Goal: Task Accomplishment & Management: Manage account settings

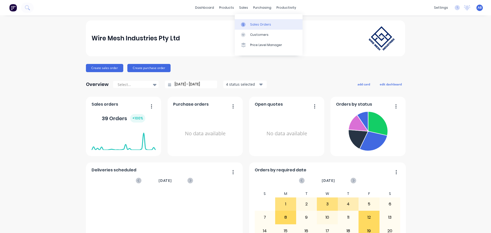
click at [260, 24] on div "Sales Orders" at bounding box center [260, 24] width 21 height 5
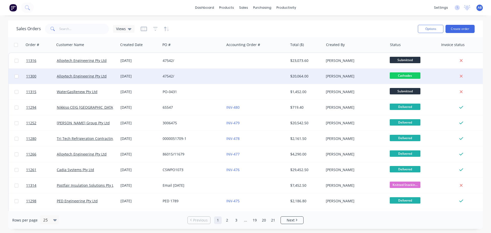
click at [214, 76] on div "47542/" at bounding box center [191, 76] width 57 height 5
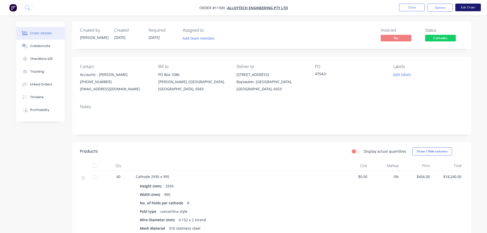
click at [468, 8] on button "Edit Order" at bounding box center [469, 8] width 26 height 8
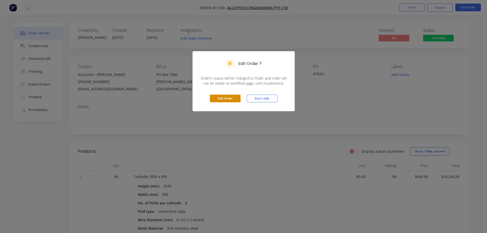
click at [227, 100] on button "Edit Order" at bounding box center [225, 99] width 31 height 8
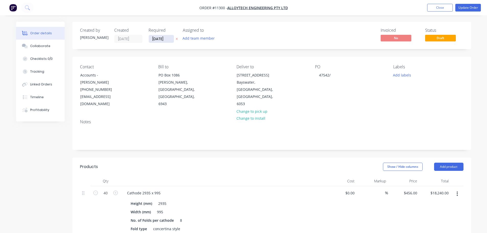
click at [162, 39] on input "[DATE]" at bounding box center [161, 39] width 25 height 8
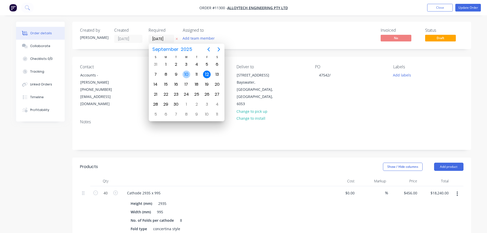
click at [189, 73] on div "10" at bounding box center [187, 75] width 8 height 8
type input "[DATE]"
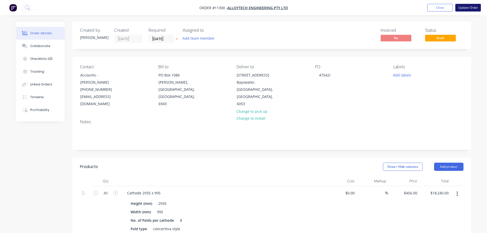
click at [459, 9] on button "Update Order" at bounding box center [469, 8] width 26 height 8
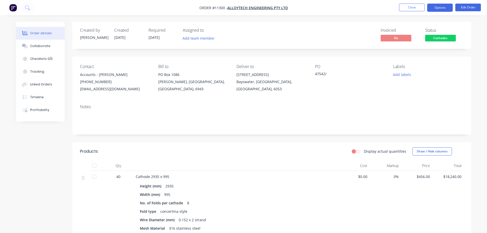
click at [436, 8] on button "Options" at bounding box center [440, 8] width 26 height 8
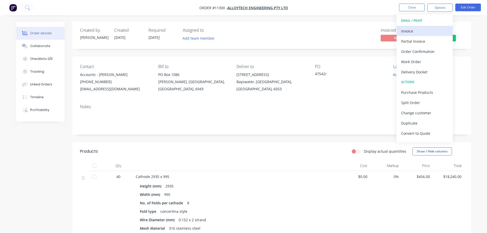
click at [406, 30] on div "Invoice" at bounding box center [424, 30] width 47 height 7
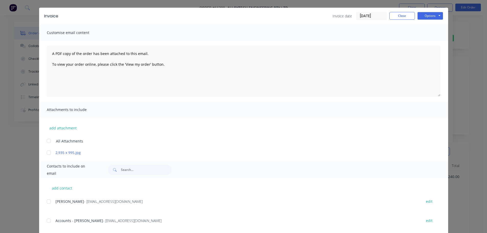
scroll to position [23, 0]
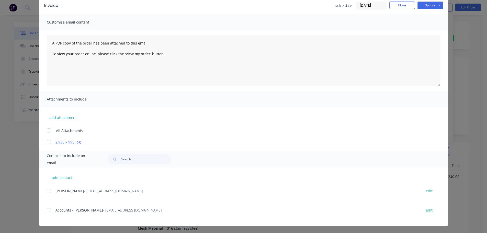
click at [46, 210] on div at bounding box center [49, 210] width 10 height 10
click at [426, 7] on button "Options" at bounding box center [431, 6] width 26 height 8
click at [429, 32] on button "Email" at bounding box center [434, 31] width 33 height 8
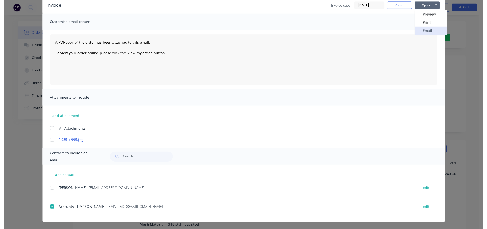
scroll to position [0, 0]
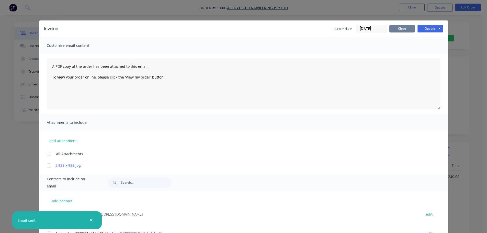
click at [403, 28] on button "Close" at bounding box center [403, 29] width 26 height 8
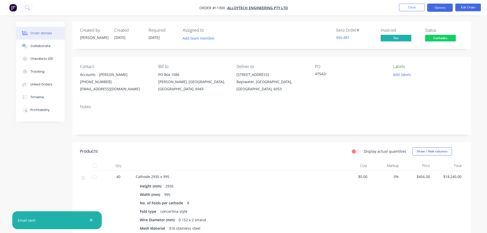
click at [440, 8] on button "Options" at bounding box center [440, 8] width 26 height 8
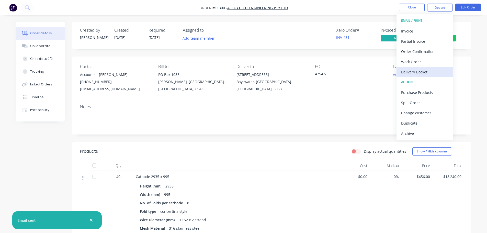
click at [424, 72] on div "Delivery Docket" at bounding box center [424, 71] width 47 height 7
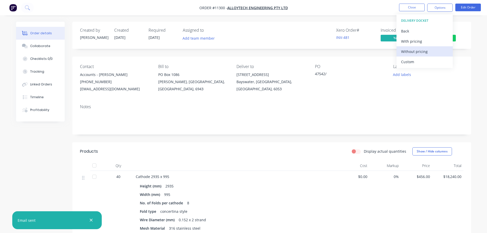
click at [411, 52] on div "Without pricing" at bounding box center [424, 51] width 47 height 7
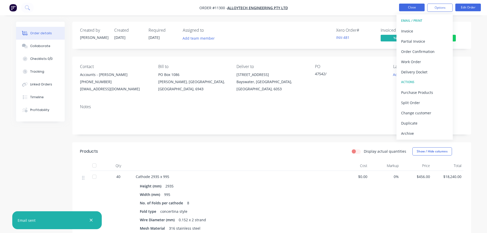
click at [410, 7] on button "Close" at bounding box center [412, 8] width 26 height 8
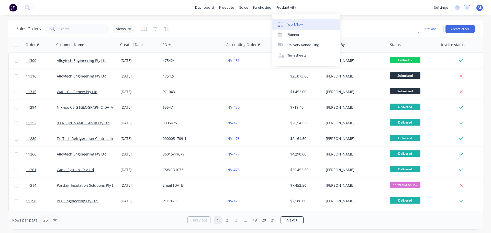
click at [290, 24] on div "Workflow" at bounding box center [295, 24] width 15 height 5
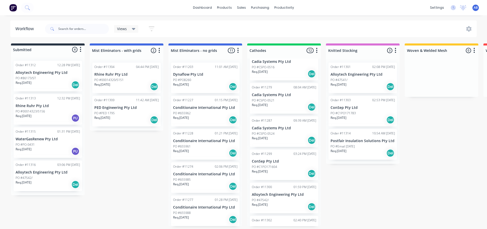
scroll to position [230, 0]
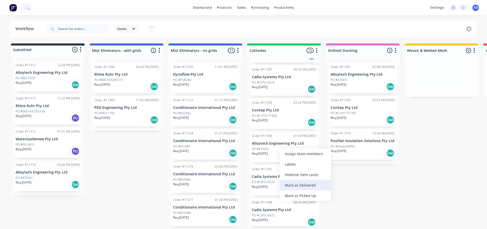
click at [298, 186] on div "Mark as Delivered" at bounding box center [305, 185] width 51 height 10
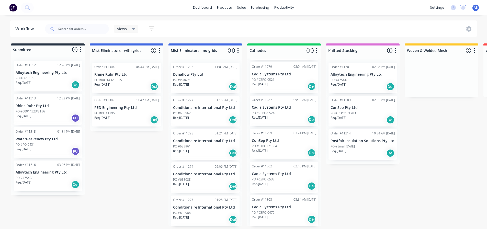
click at [39, 181] on div "Req. [DATE] Del" at bounding box center [48, 184] width 64 height 9
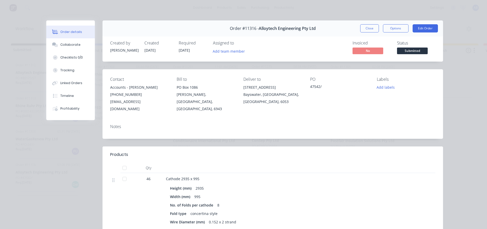
click at [367, 26] on button "Close" at bounding box center [369, 28] width 19 height 8
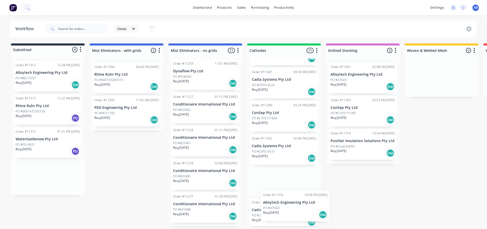
scroll to position [233, 0]
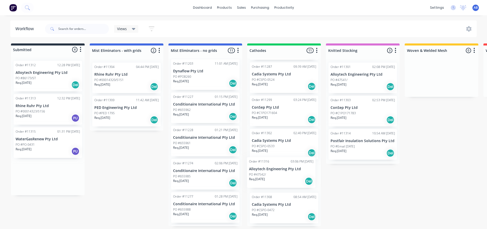
drag, startPoint x: 40, startPoint y: 175, endPoint x: 276, endPoint y: 172, distance: 235.3
click at [276, 172] on div "Submitted 4 Status colour #273444 hex #273444 Save Cancel Summaries Total order…" at bounding box center [348, 134] width 705 height 183
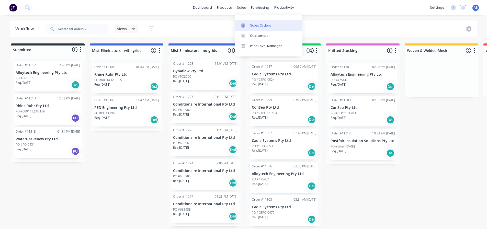
click at [252, 23] on div "Sales Orders" at bounding box center [260, 25] width 21 height 5
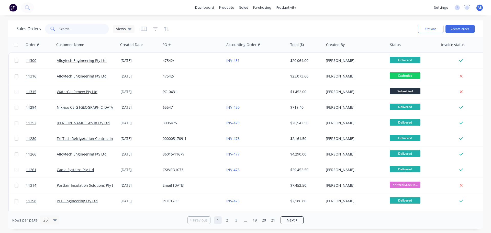
click at [75, 29] on input "text" at bounding box center [84, 29] width 50 height 10
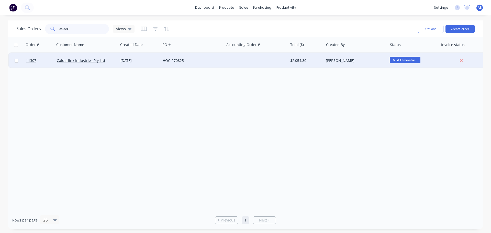
type input "calder"
click at [267, 63] on div at bounding box center [256, 60] width 64 height 15
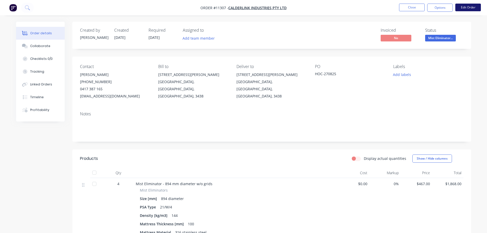
click at [471, 6] on button "Edit Order" at bounding box center [469, 8] width 26 height 8
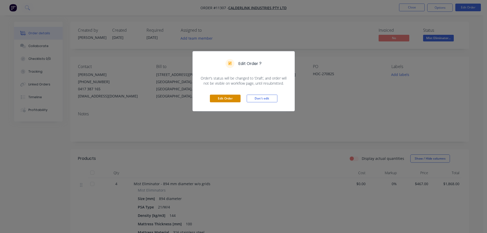
click at [229, 98] on button "Edit Order" at bounding box center [225, 99] width 31 height 8
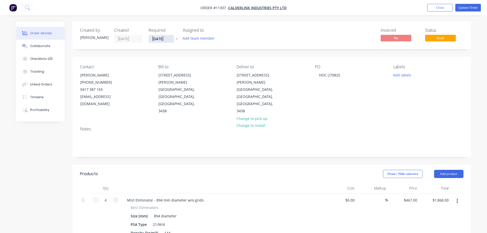
click at [161, 39] on input "[DATE]" at bounding box center [161, 39] width 25 height 8
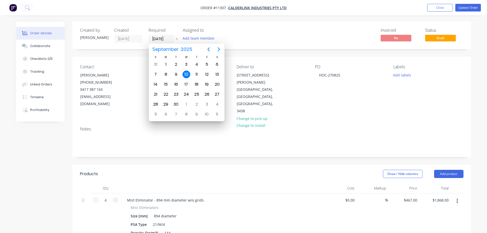
click at [186, 74] on div "10" at bounding box center [187, 75] width 8 height 8
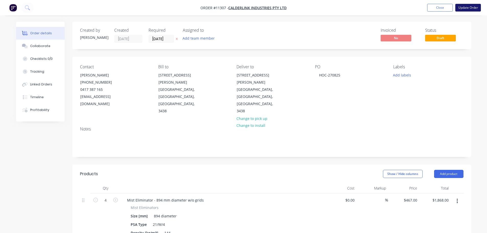
click at [471, 7] on button "Update Order" at bounding box center [469, 8] width 26 height 8
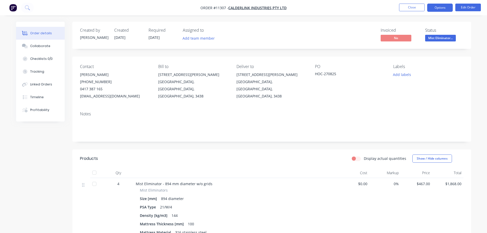
click at [446, 10] on button "Options" at bounding box center [440, 8] width 26 height 8
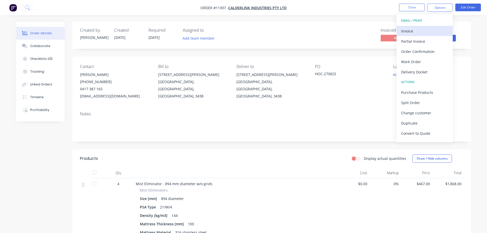
click at [413, 31] on div "Invoice" at bounding box center [424, 30] width 47 height 7
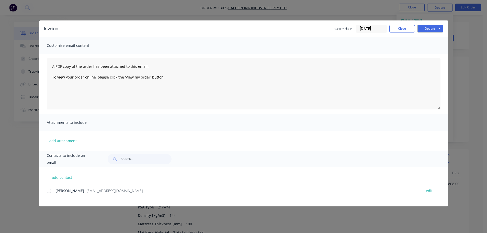
click at [51, 191] on div at bounding box center [49, 191] width 10 height 10
click at [436, 30] on button "Options" at bounding box center [431, 29] width 26 height 8
click at [432, 54] on button "Email" at bounding box center [434, 54] width 33 height 8
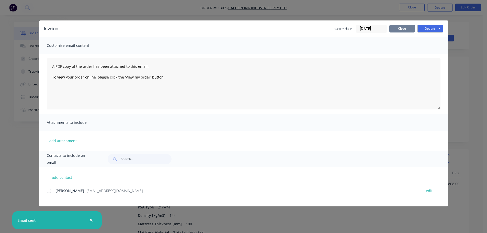
click at [402, 29] on button "Close" at bounding box center [403, 29] width 26 height 8
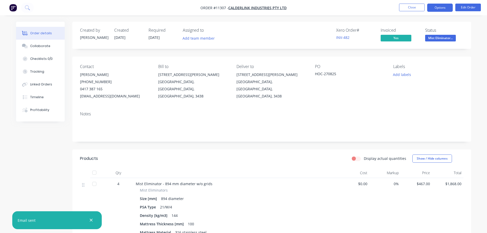
click at [438, 8] on button "Options" at bounding box center [440, 8] width 26 height 8
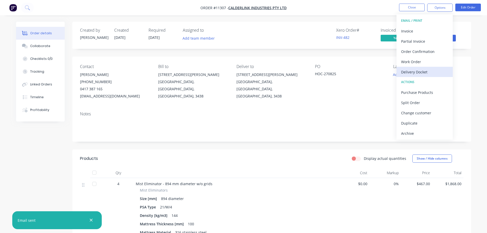
click at [416, 72] on div "Delivery Docket" at bounding box center [424, 71] width 47 height 7
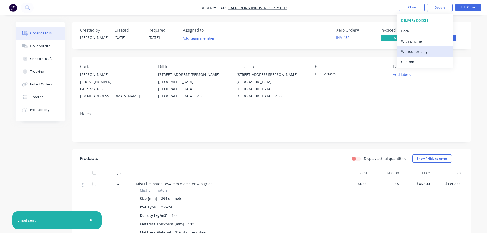
click at [412, 52] on div "Without pricing" at bounding box center [424, 51] width 47 height 7
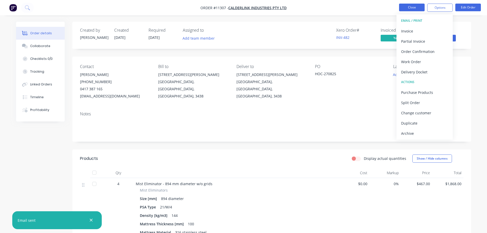
click at [414, 9] on button "Close" at bounding box center [412, 8] width 26 height 8
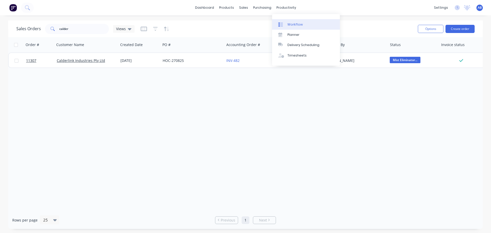
click at [292, 24] on div "Workflow" at bounding box center [295, 24] width 15 height 5
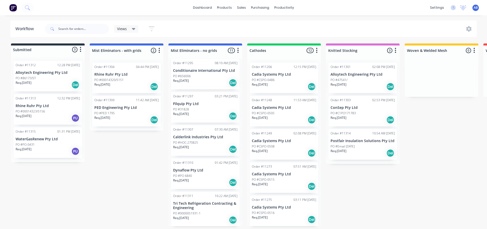
scroll to position [204, 0]
click at [227, 183] on div "Mark as Delivered" at bounding box center [228, 181] width 51 height 10
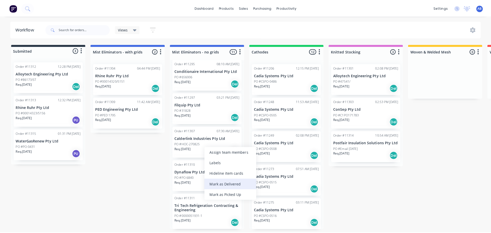
scroll to position [171, 0]
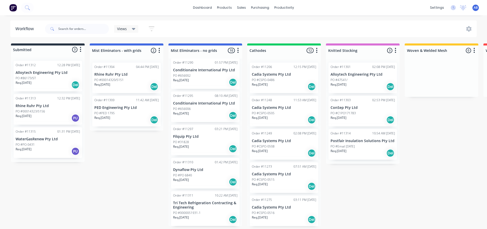
click at [13, 9] on img at bounding box center [13, 8] width 8 height 8
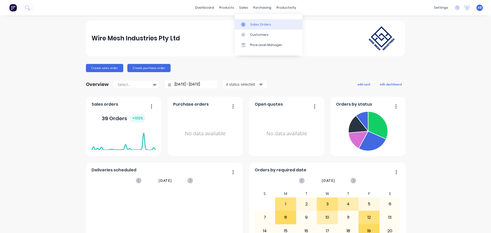
click at [253, 25] on div "Sales Orders" at bounding box center [260, 24] width 21 height 5
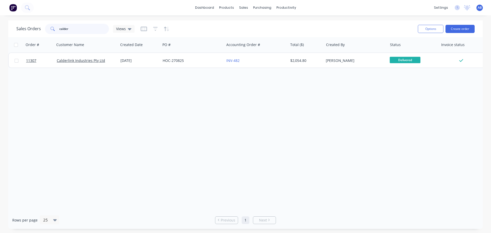
click at [77, 30] on input "calder" at bounding box center [84, 29] width 50 height 10
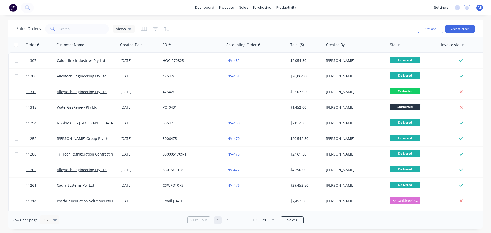
click at [11, 7] on img at bounding box center [13, 8] width 8 height 8
